Goal: Submit feedback/report problem: Submit feedback/report problem

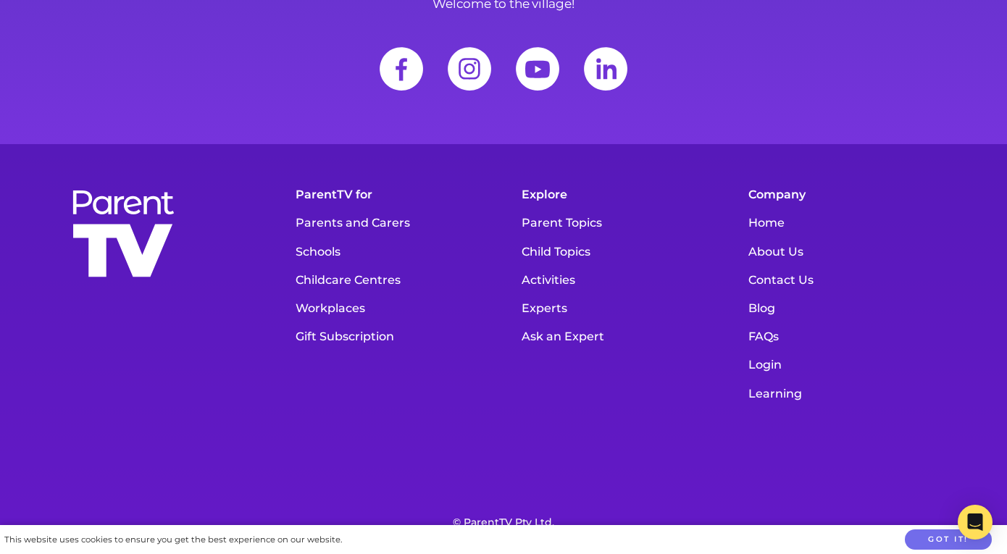
scroll to position [19947, 0]
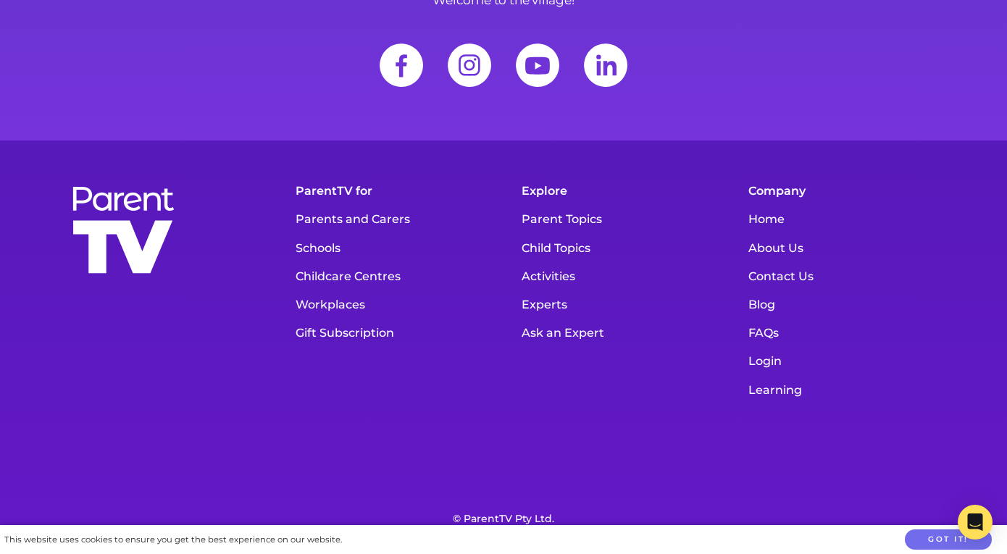
click at [784, 262] on link "Contact Us" at bounding box center [843, 276] width 205 height 28
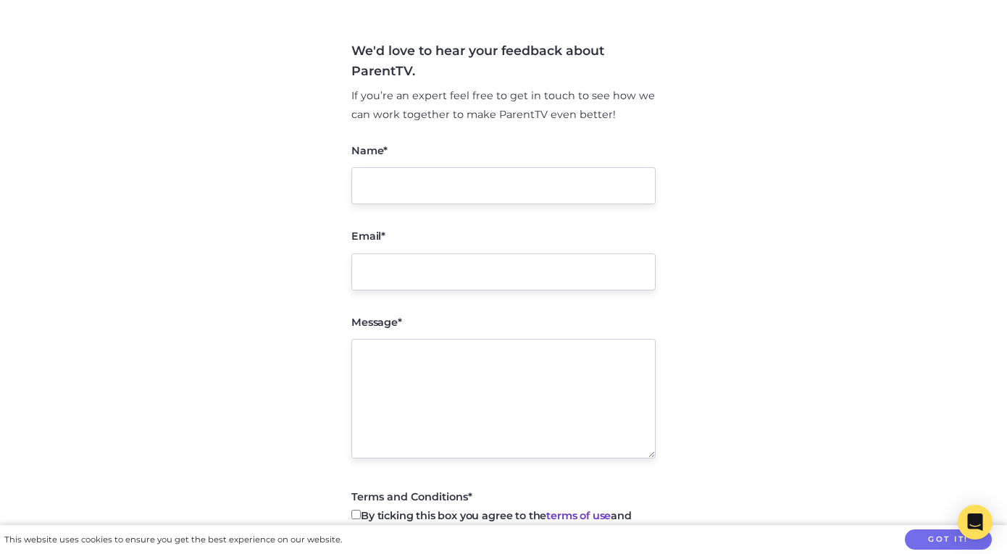
scroll to position [215, 0]
click at [524, 185] on input "Name*" at bounding box center [503, 187] width 304 height 37
type input "Kirsten Hickey"
click at [471, 275] on input "Email*" at bounding box center [503, 273] width 304 height 37
type input "kirstenahickey@gmail.com"
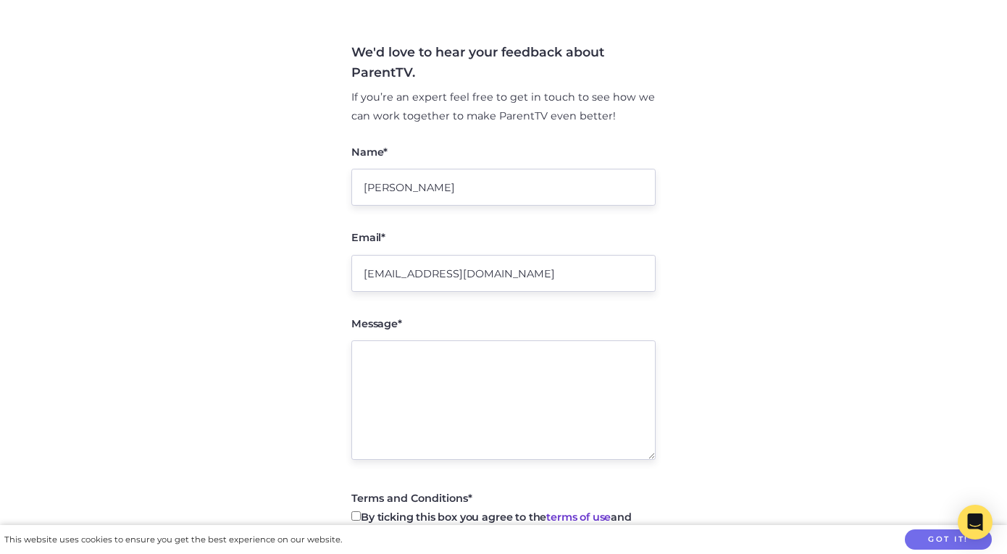
click at [451, 369] on textarea "Message*" at bounding box center [503, 400] width 304 height 120
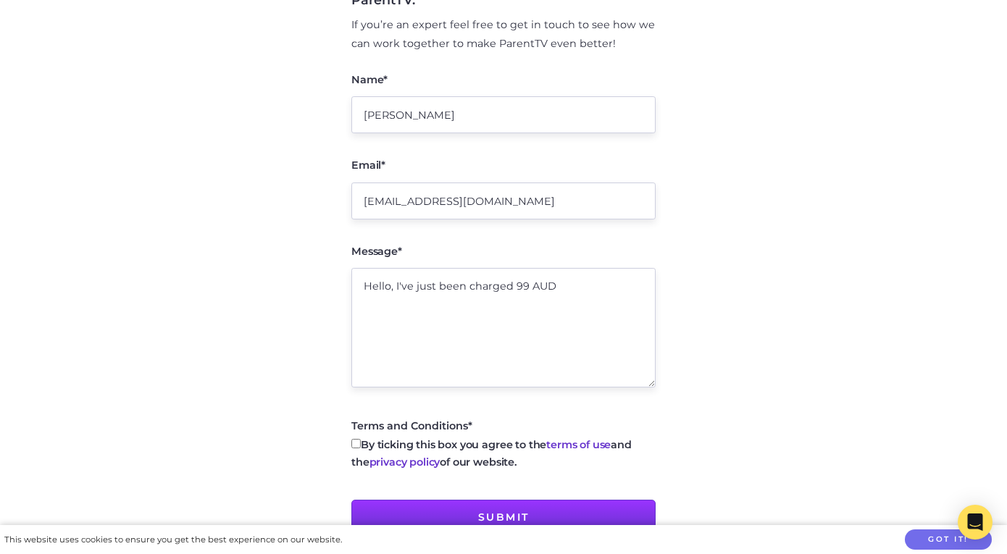
scroll to position [278, 0]
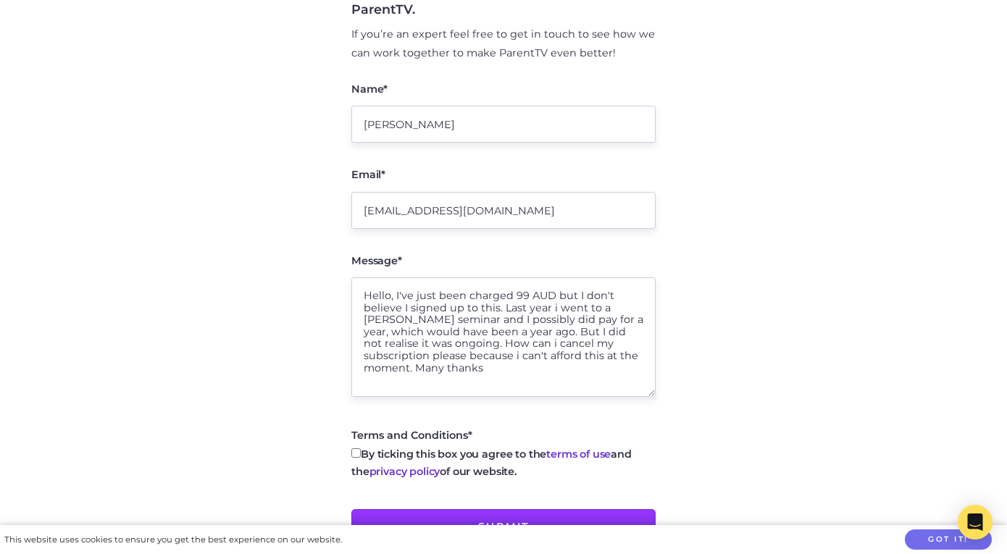
type textarea "Hello, I've just been charged 99 AUD but I don't believe I signed up to this. L…"
click at [353, 457] on input "By ticking this box you agree to the terms of use and the privacy policy of our…" at bounding box center [355, 452] width 9 height 9
checkbox input "true"
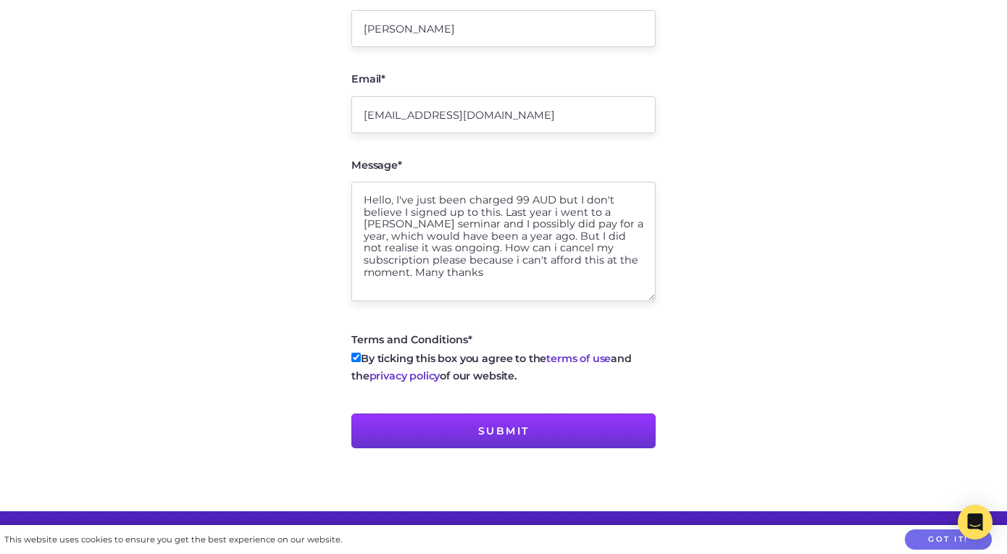
scroll to position [375, 0]
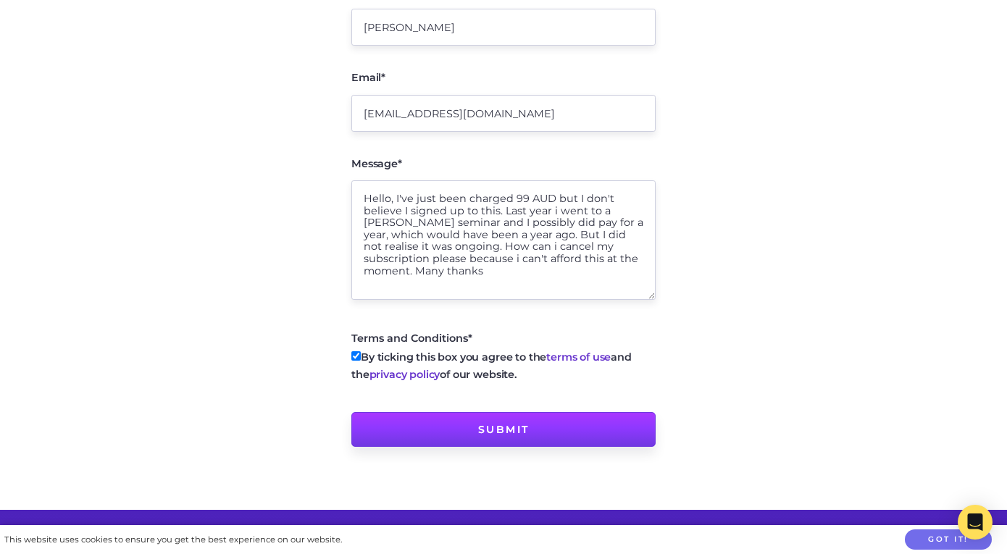
click at [520, 434] on input "Submit" at bounding box center [503, 429] width 304 height 35
type input "Sending message..."
type input "Submit"
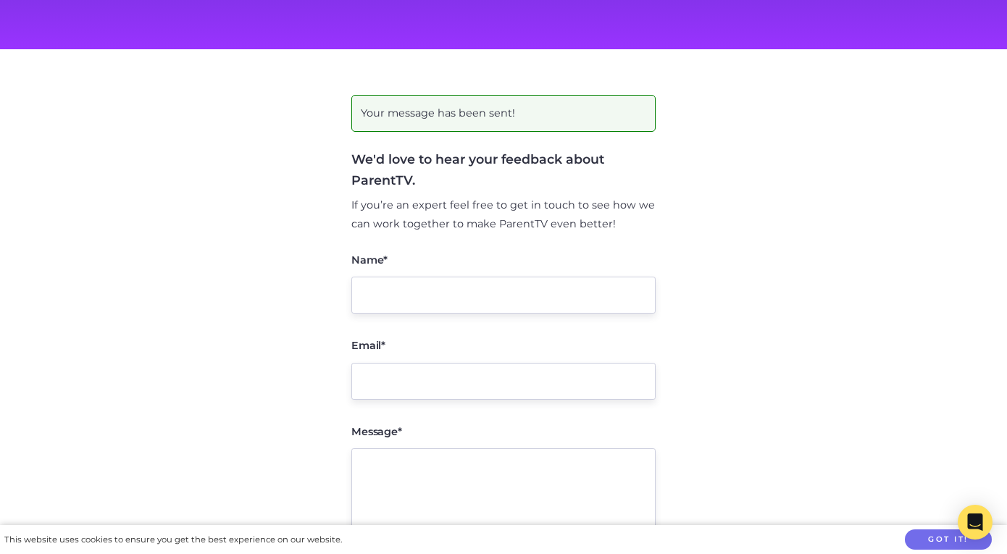
scroll to position [150, 0]
